Goal: Information Seeking & Learning: Learn about a topic

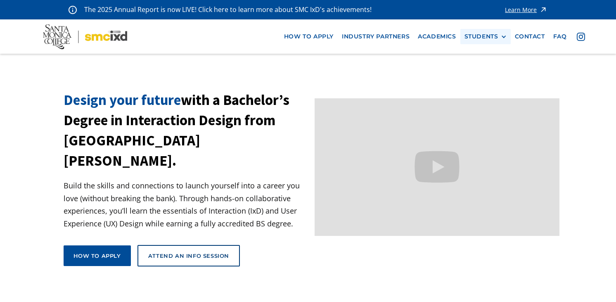
click at [471, 39] on div "STUDENTS" at bounding box center [482, 36] width 34 height 7
click at [480, 69] on link "Current Students" at bounding box center [502, 66] width 74 height 15
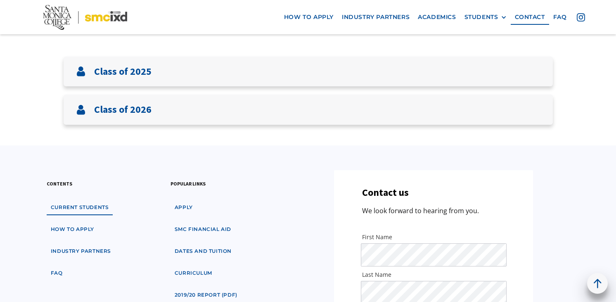
scroll to position [195, 0]
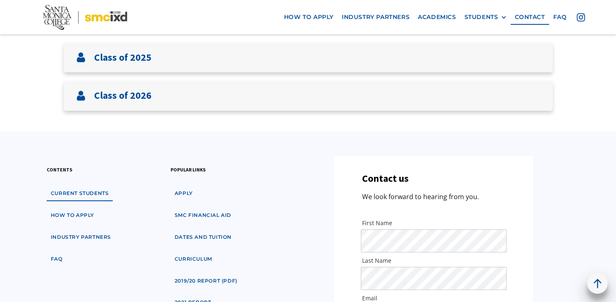
click at [438, 120] on main "Meet The Students Our students are inquisitive, imaginative and creative design…" at bounding box center [308, 228] width 616 height 738
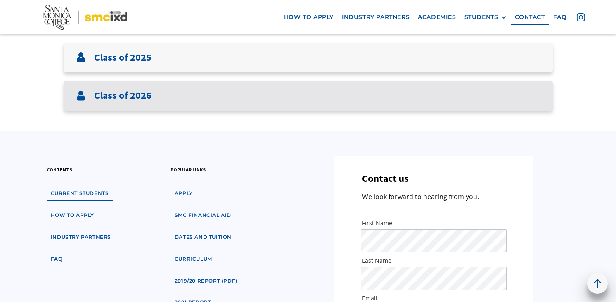
click at [442, 107] on div "Class of 2026" at bounding box center [308, 96] width 489 height 30
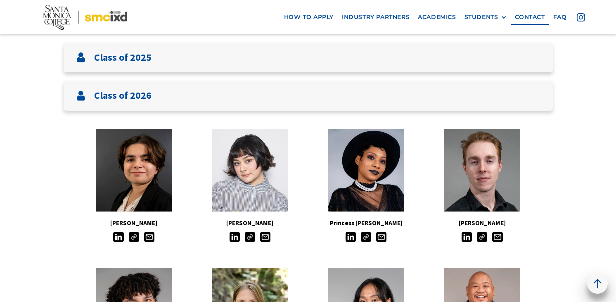
click at [368, 237] on img at bounding box center [366, 237] width 10 height 10
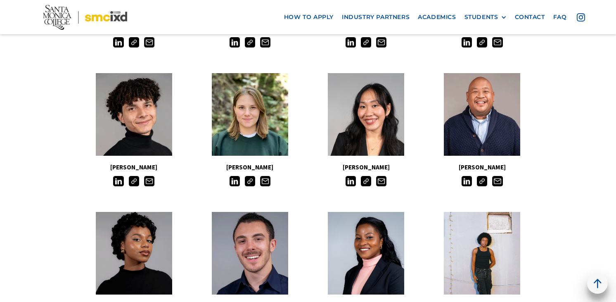
scroll to position [390, 0]
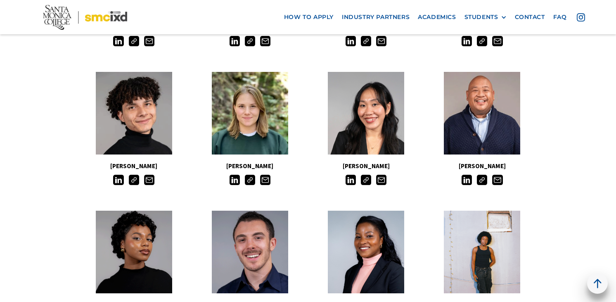
click at [135, 178] on img at bounding box center [134, 180] width 10 height 10
